Goal: Information Seeking & Learning: Learn about a topic

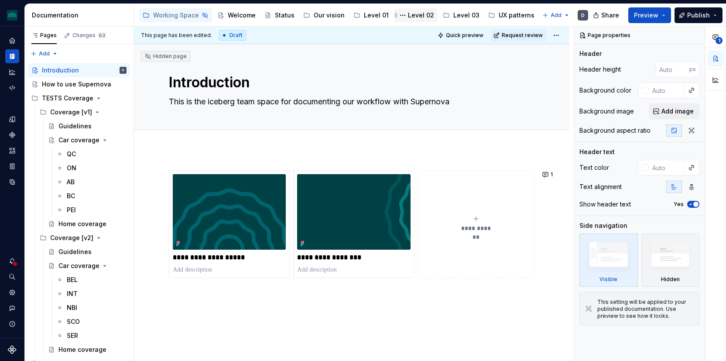
click at [413, 17] on div "Level 02" at bounding box center [421, 15] width 26 height 9
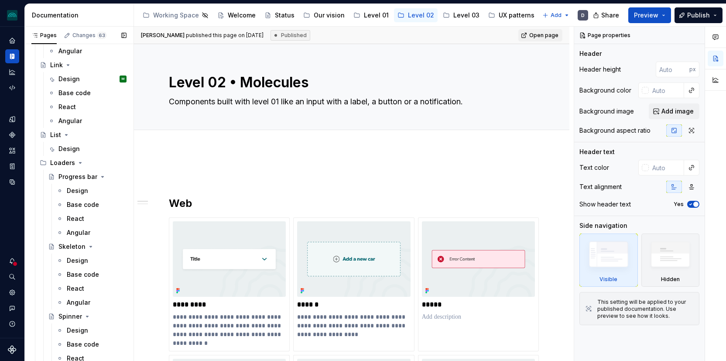
scroll to position [954, 0]
click at [79, 80] on div "Design" at bounding box center [68, 80] width 21 height 9
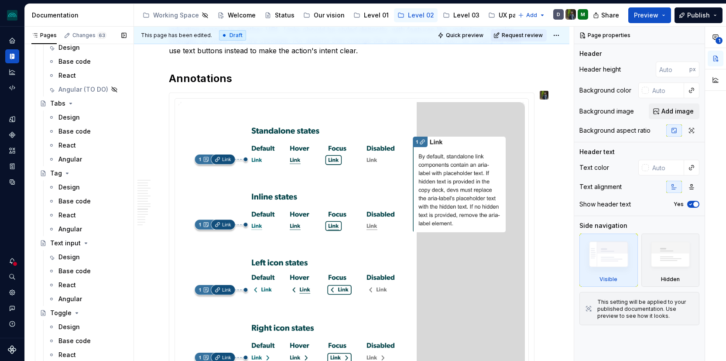
scroll to position [1945, 0]
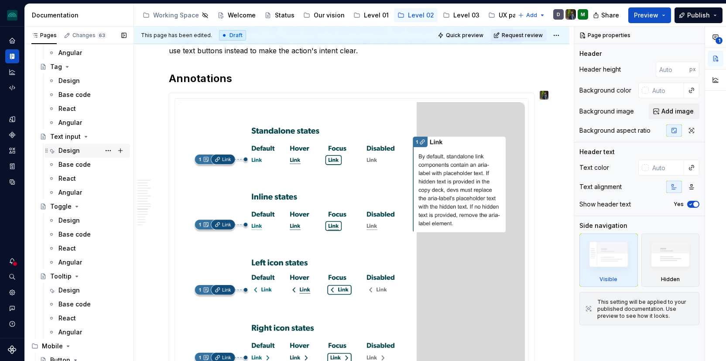
click at [73, 151] on div "Design" at bounding box center [68, 150] width 21 height 9
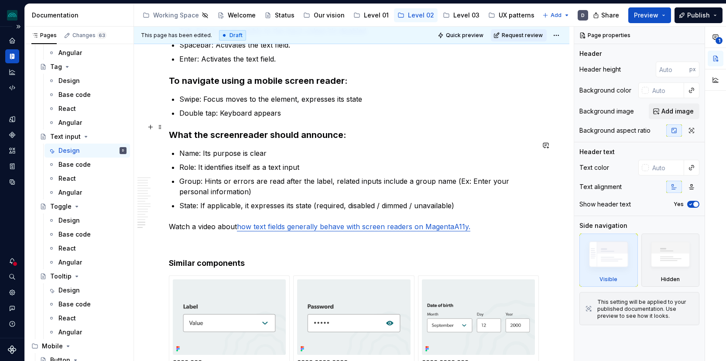
scroll to position [2652, 0]
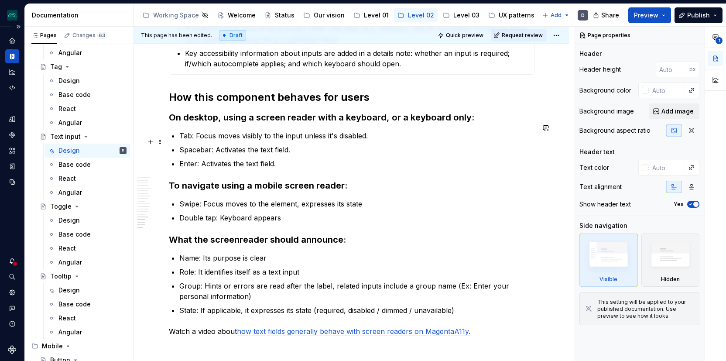
type textarea "*"
